Goal: Task Accomplishment & Management: Manage account settings

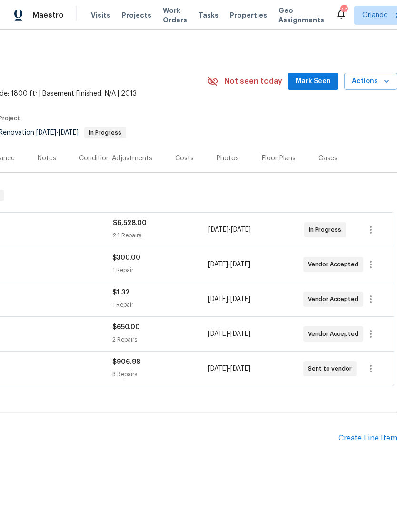
scroll to position [0, 141]
click at [323, 78] on span "Mark Seen" at bounding box center [313, 82] width 35 height 12
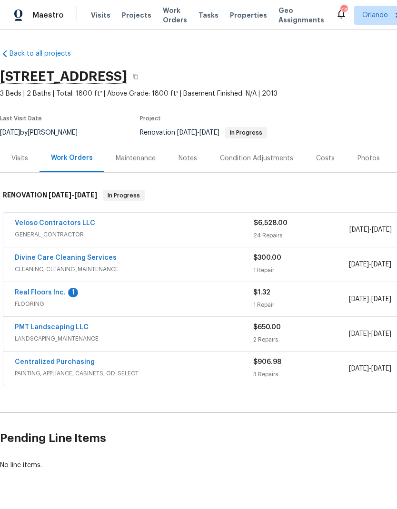
scroll to position [0, 0]
click at [52, 292] on link "Real Floors Inc." at bounding box center [40, 292] width 51 height 7
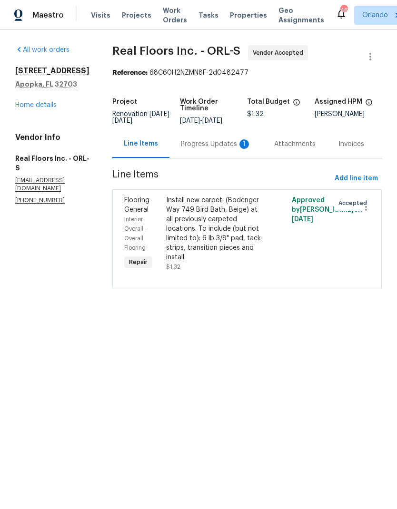
click at [218, 231] on div "Install new carpet. (Bodenger Way 749 Bird Bath, Beige) at all previously carpe…" at bounding box center [215, 229] width 99 height 67
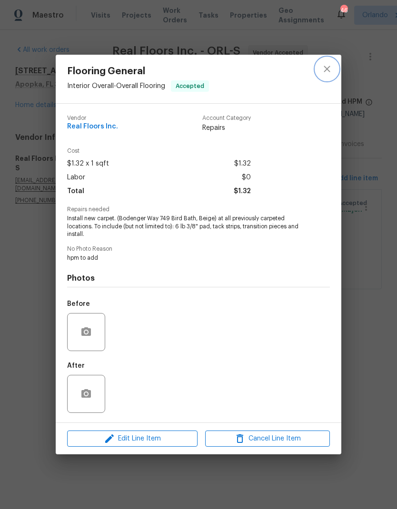
click at [332, 64] on icon "close" at bounding box center [326, 68] width 11 height 11
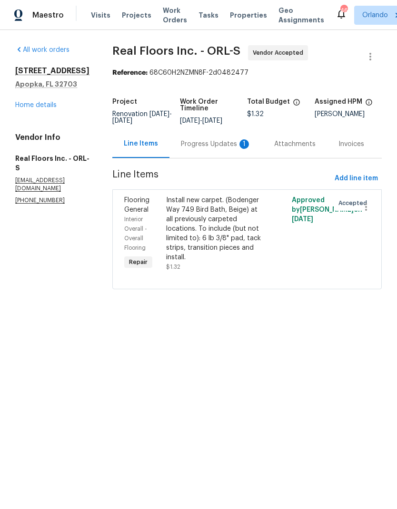
click at [219, 147] on div "Progress Updates 1" at bounding box center [216, 144] width 70 height 10
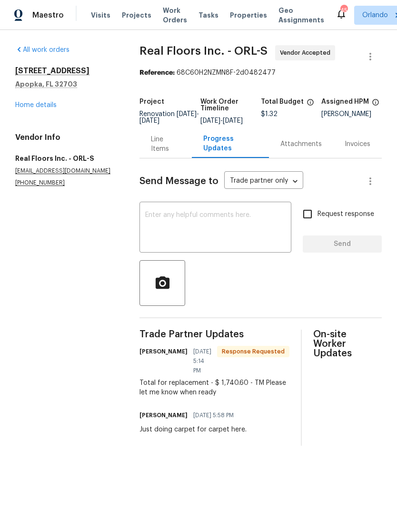
click at [162, 149] on div "Line Items" at bounding box center [165, 144] width 29 height 19
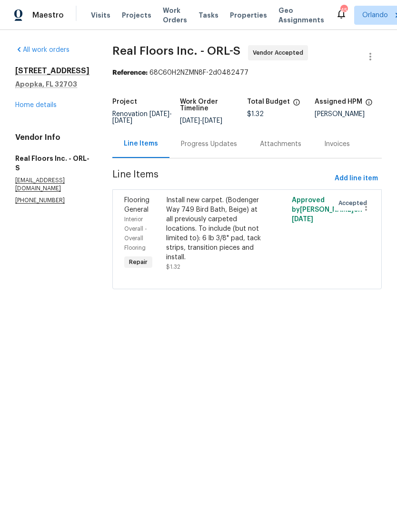
click at [218, 149] on div "Progress Updates" at bounding box center [209, 144] width 56 height 10
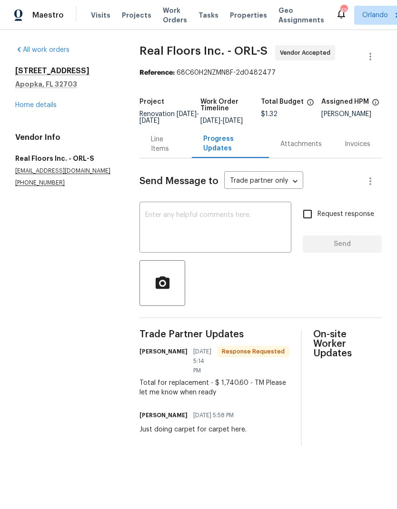
click at [160, 151] on div "Line Items" at bounding box center [165, 144] width 29 height 19
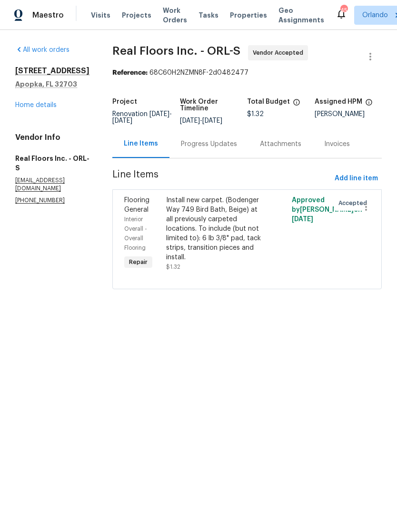
click at [225, 230] on div "Install new carpet. (Bodenger Way 749 Bird Bath, Beige) at all previously carpe…" at bounding box center [215, 229] width 99 height 67
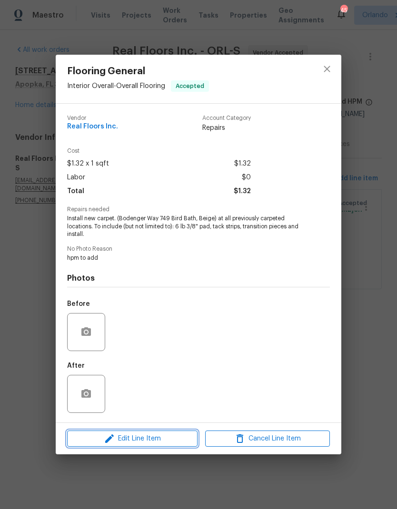
click at [164, 438] on span "Edit Line Item" at bounding box center [132, 439] width 125 height 12
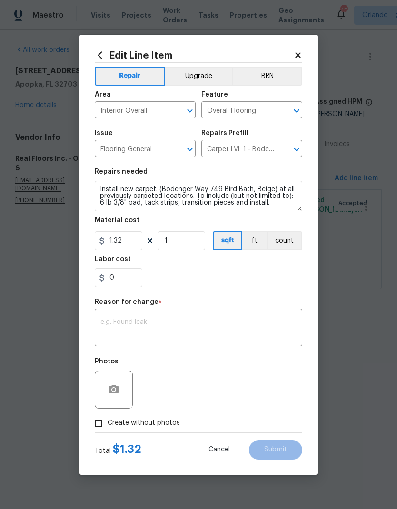
click at [301, 244] on button "count" at bounding box center [285, 240] width 36 height 19
click at [129, 244] on input "1.32" at bounding box center [119, 240] width 48 height 19
click at [227, 289] on section "Repairs needed Install new carpet. (Bodenger Way 749 Bird Bath, Beige) at all p…" at bounding box center [199, 228] width 208 height 130
type input "1740.6"
click at [227, 289] on section "Repairs needed Install new carpet. (Bodenger Way 749 Bird Bath, Beige) at all p…" at bounding box center [199, 228] width 208 height 130
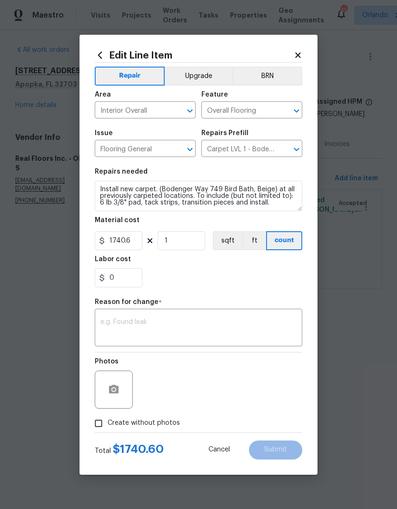
click at [215, 320] on textarea at bounding box center [198, 329] width 196 height 20
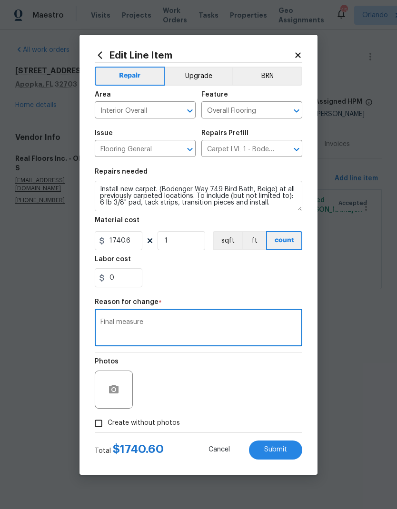
type textarea "Final measure"
click at [264, 281] on div "0" at bounding box center [199, 277] width 208 height 19
click at [151, 426] on span "Create without photos" at bounding box center [144, 423] width 72 height 10
click at [108, 426] on input "Create without photos" at bounding box center [98, 424] width 18 height 18
checkbox input "true"
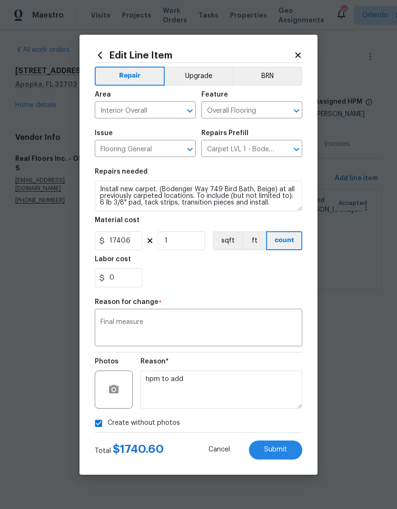
click at [283, 449] on span "Submit" at bounding box center [275, 449] width 23 height 7
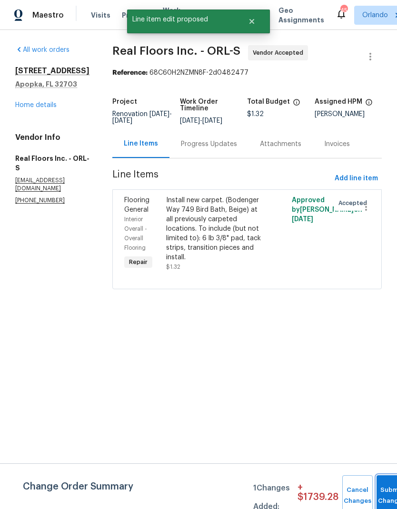
click at [386, 491] on button "Submit Changes" at bounding box center [392, 496] width 30 height 41
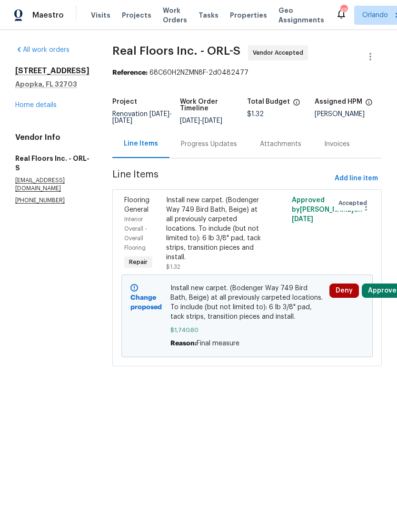
click at [383, 298] on button "Approve" at bounding box center [382, 291] width 41 height 14
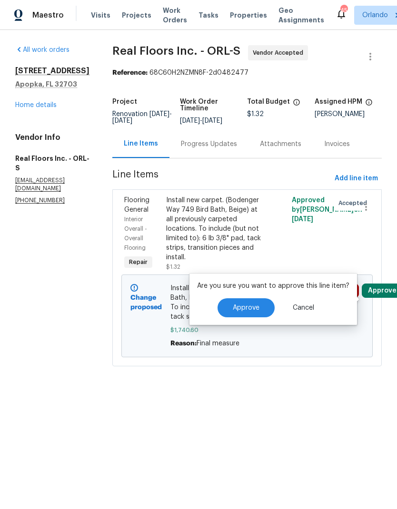
click at [258, 302] on button "Approve" at bounding box center [246, 307] width 57 height 19
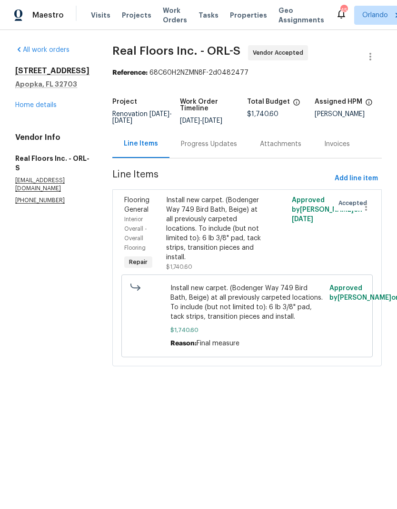
click at [49, 108] on link "Home details" at bounding box center [35, 105] width 41 height 7
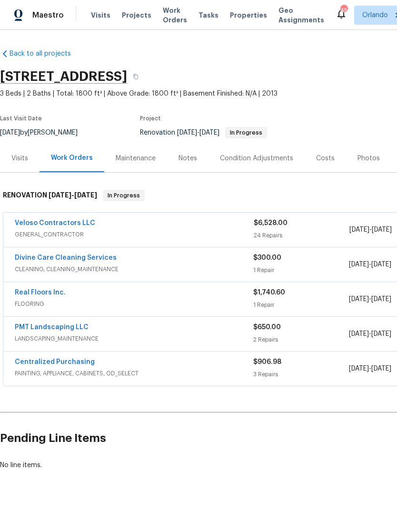
click at [45, 295] on link "Real Floors Inc." at bounding box center [40, 292] width 51 height 7
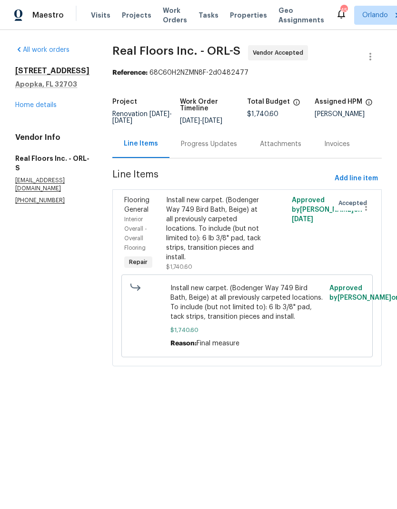
click at [49, 104] on link "Home details" at bounding box center [35, 105] width 41 height 7
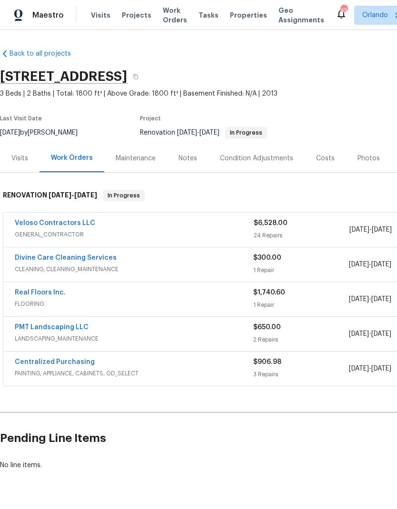
click at [75, 327] on link "PMT Landscaping LLC" at bounding box center [52, 327] width 74 height 7
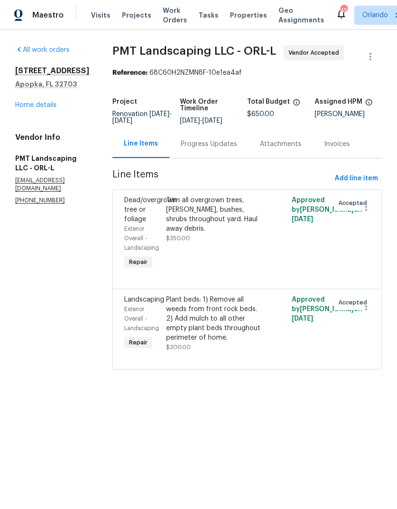
click at [49, 105] on link "Home details" at bounding box center [35, 105] width 41 height 7
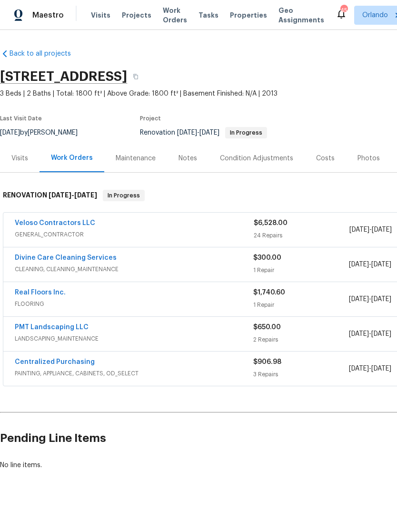
click at [48, 289] on link "Real Floors Inc." at bounding box center [40, 292] width 51 height 7
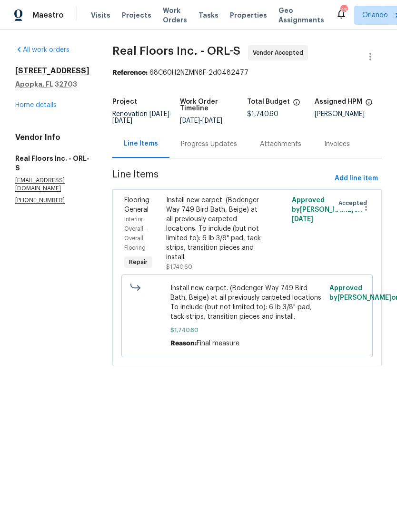
click at [227, 147] on div "Progress Updates" at bounding box center [209, 144] width 56 height 10
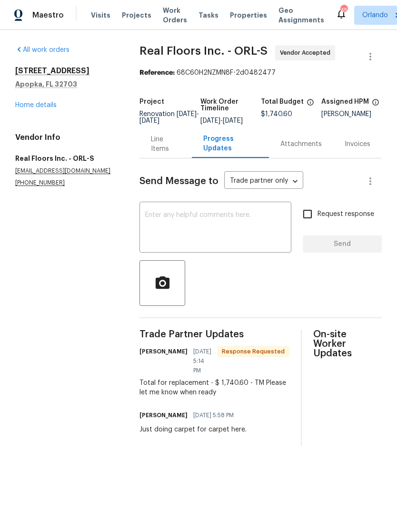
click at [232, 222] on textarea at bounding box center [215, 228] width 140 height 33
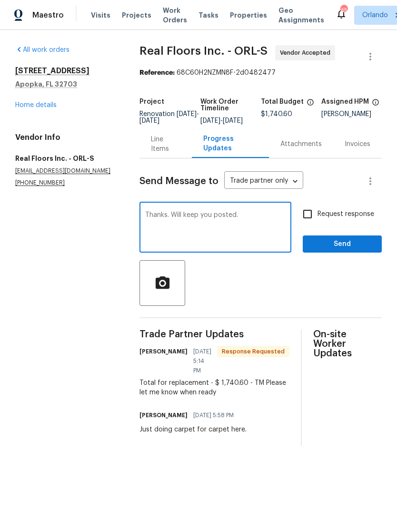
type textarea "Thanks. Will keep you posted."
click at [297, 289] on div at bounding box center [260, 283] width 242 height 46
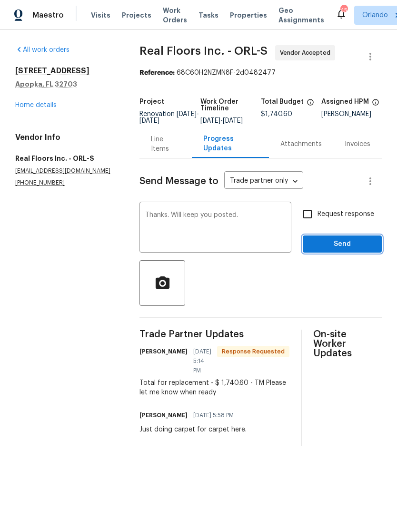
click at [356, 249] on span "Send" at bounding box center [342, 244] width 64 height 12
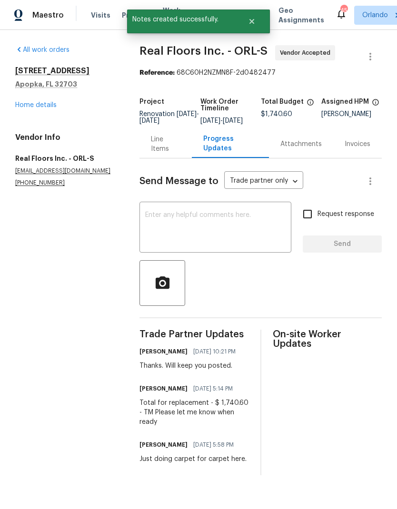
click at [167, 149] on div "Line Items" at bounding box center [165, 144] width 29 height 19
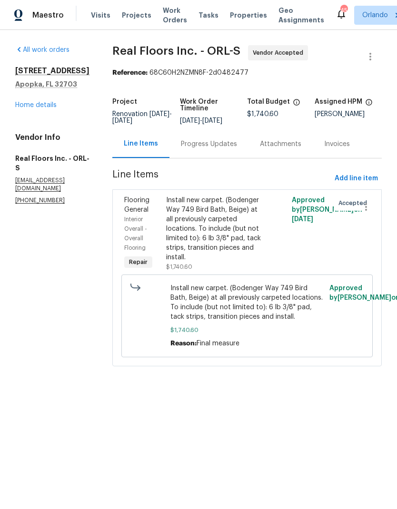
click at [50, 103] on link "Home details" at bounding box center [35, 105] width 41 height 7
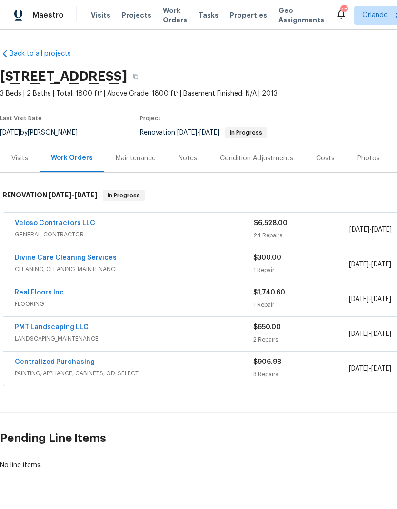
click at [321, 157] on div "Costs" at bounding box center [325, 159] width 19 height 10
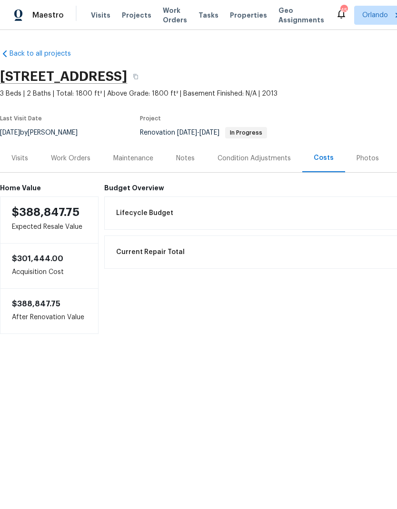
click at [75, 157] on div "Work Orders" at bounding box center [71, 159] width 40 height 10
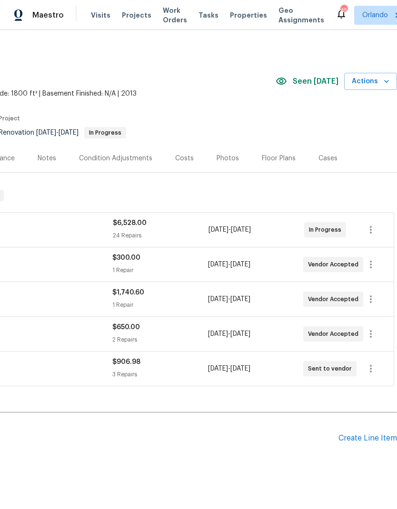
scroll to position [0, 141]
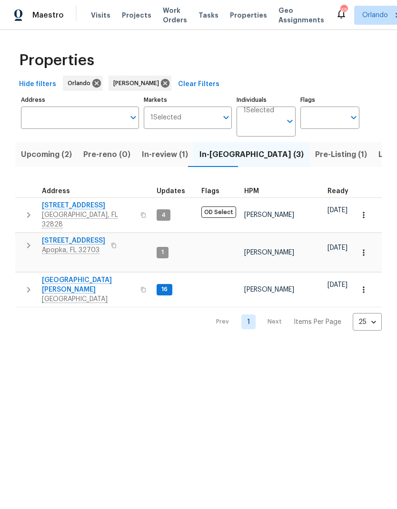
click at [315, 155] on span "Pre-Listing (1)" at bounding box center [341, 154] width 52 height 13
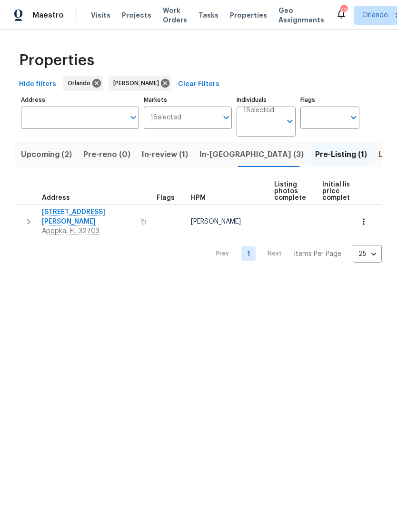
click at [217, 158] on span "In-[GEOGRAPHIC_DATA] (3)" at bounding box center [251, 154] width 104 height 13
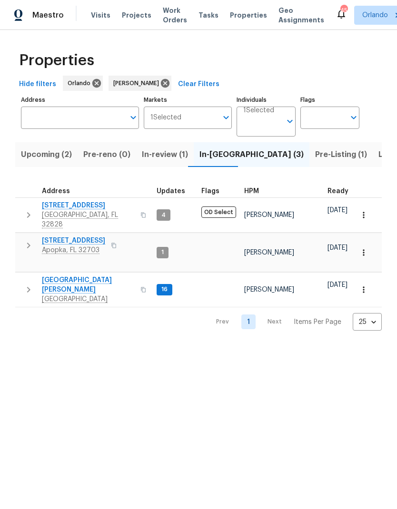
click at [86, 206] on span "[STREET_ADDRESS]" at bounding box center [88, 206] width 93 height 10
click at [85, 276] on span "7618 Brockbank Dr" at bounding box center [88, 285] width 93 height 19
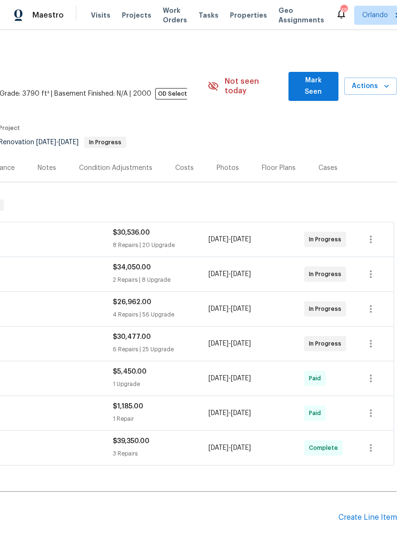
scroll to position [0, 141]
click at [323, 79] on span "Mark Seen" at bounding box center [313, 86] width 35 height 23
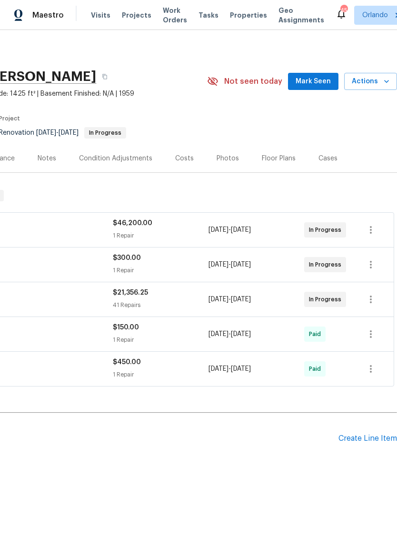
scroll to position [0, 141]
click at [323, 82] on span "Mark Seen" at bounding box center [313, 82] width 35 height 12
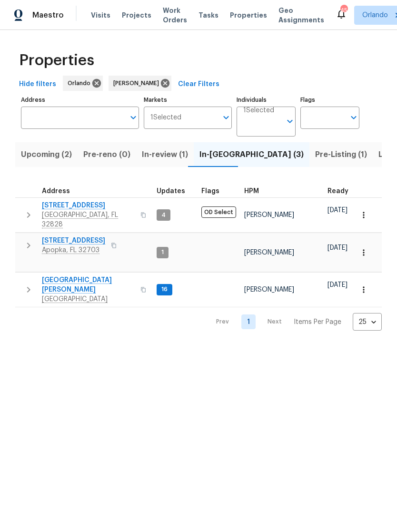
click at [51, 157] on span "Upcoming (2)" at bounding box center [46, 154] width 51 height 13
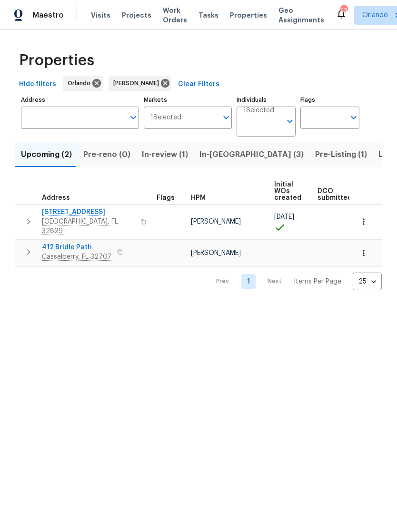
click at [220, 153] on span "In-[GEOGRAPHIC_DATA] (3)" at bounding box center [251, 154] width 104 height 13
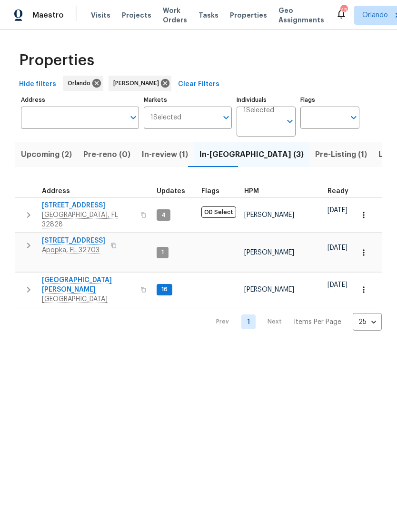
click at [56, 157] on span "Upcoming (2)" at bounding box center [46, 154] width 51 height 13
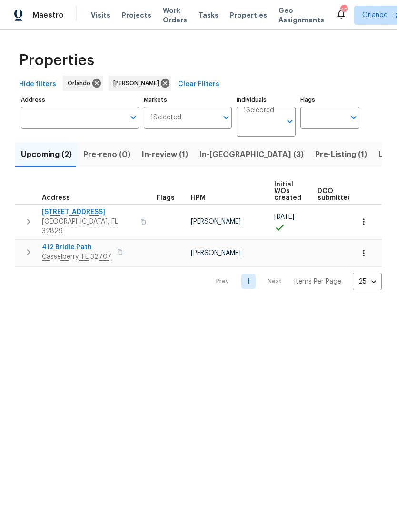
click at [166, 156] on span "In-review (1)" at bounding box center [165, 154] width 46 height 13
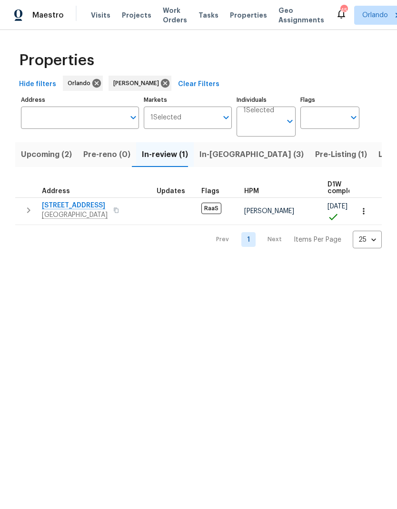
click at [222, 160] on span "In-reno (3)" at bounding box center [251, 154] width 104 height 13
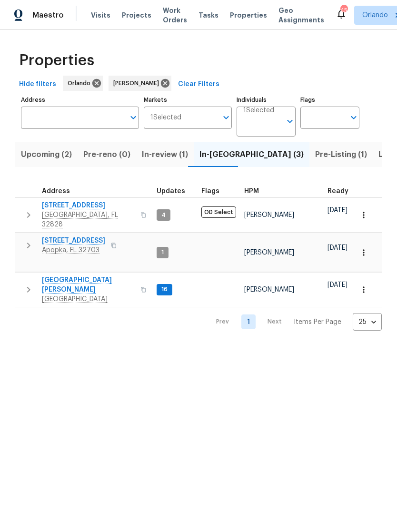
click at [378, 153] on span "Listed (7)" at bounding box center [396, 154] width 36 height 13
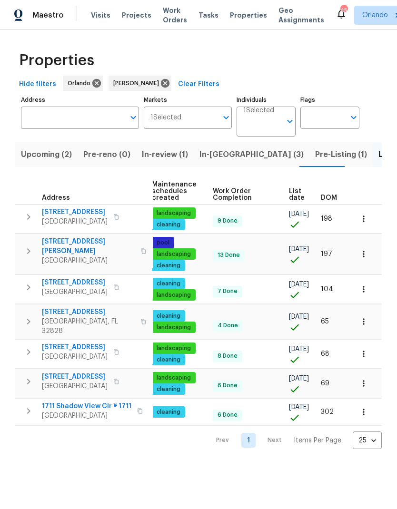
scroll to position [0, 122]
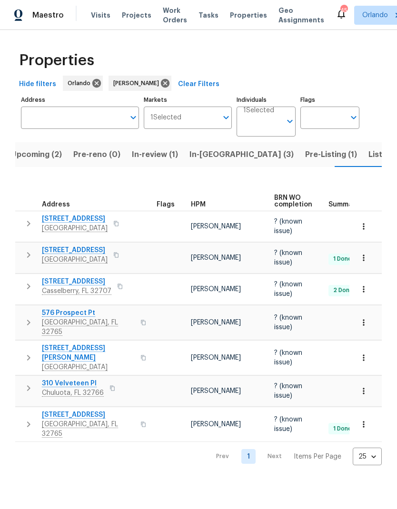
scroll to position [0, 0]
click at [213, 151] on span "In-reno (3)" at bounding box center [241, 154] width 104 height 13
